Goal: Communication & Community: Answer question/provide support

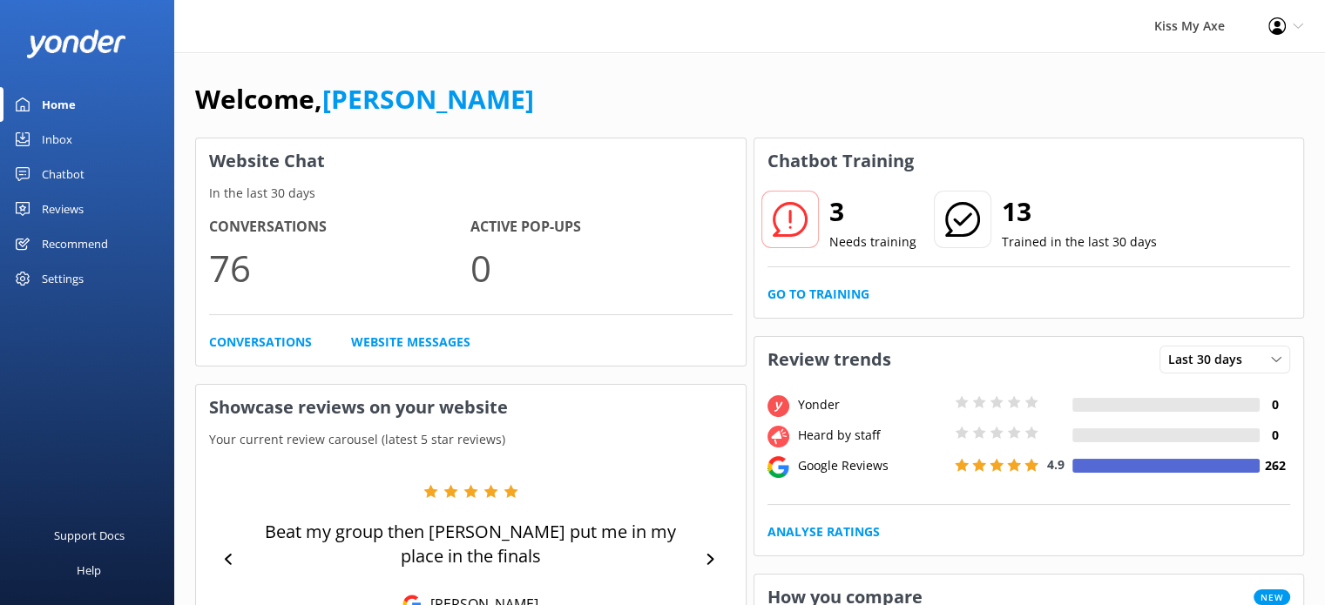
click at [70, 137] on div "Inbox" at bounding box center [57, 139] width 30 height 35
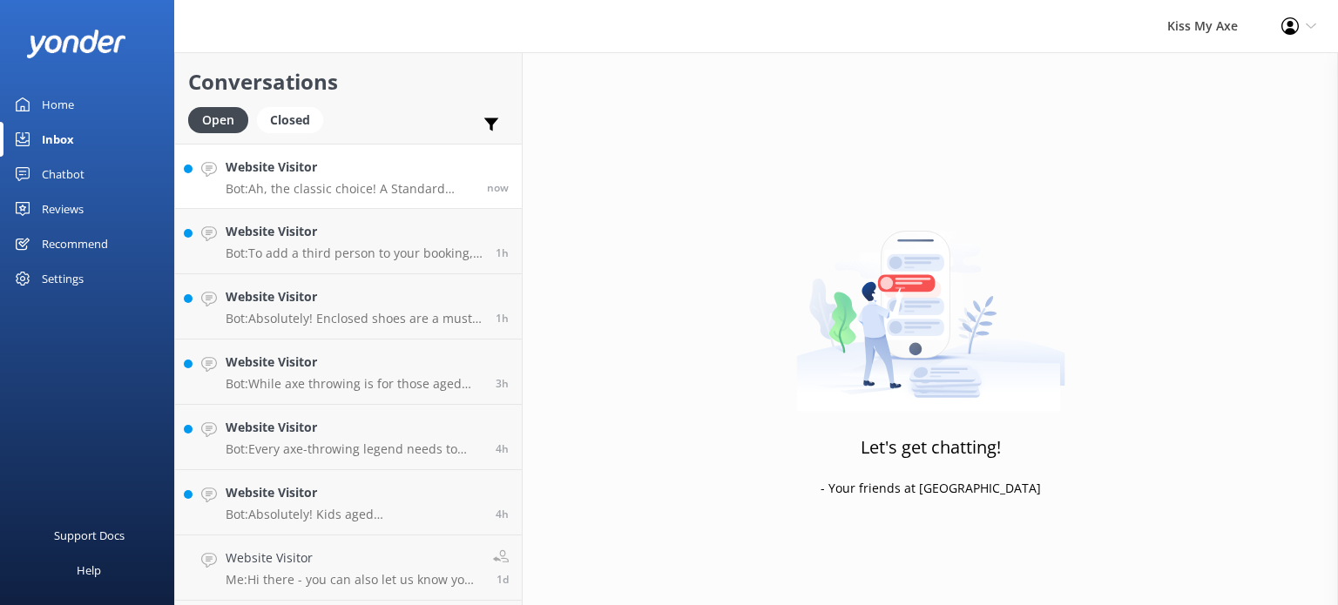
click at [360, 181] on p "Bot: Ah, the classic choice! A Standard Lane means you might be sharing the fun…" at bounding box center [350, 189] width 248 height 16
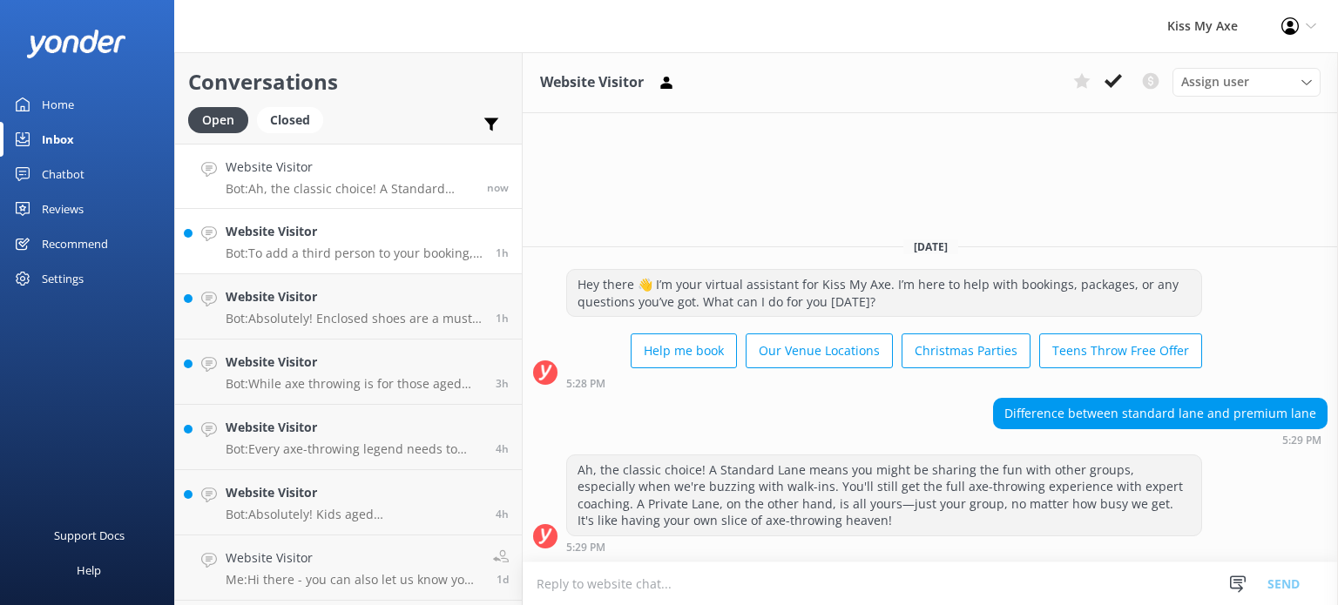
click at [426, 235] on h4 "Website Visitor" at bounding box center [354, 231] width 257 height 19
